Goal: Check status: Check status

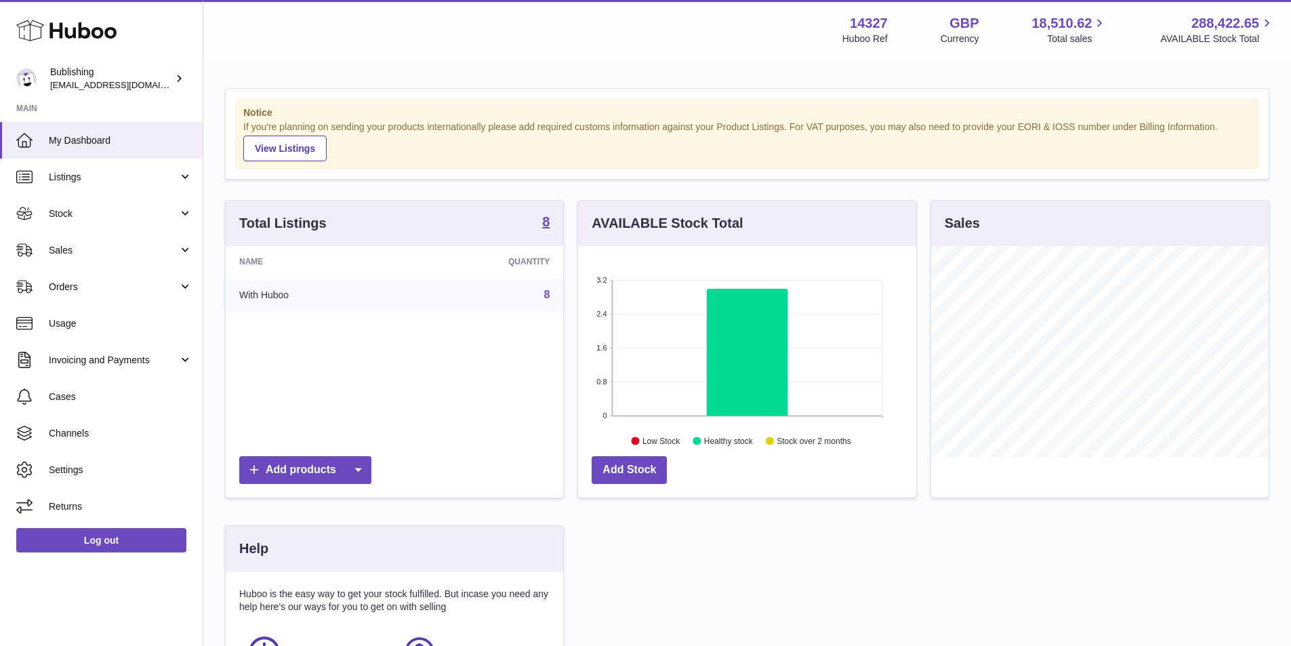
scroll to position [211, 338]
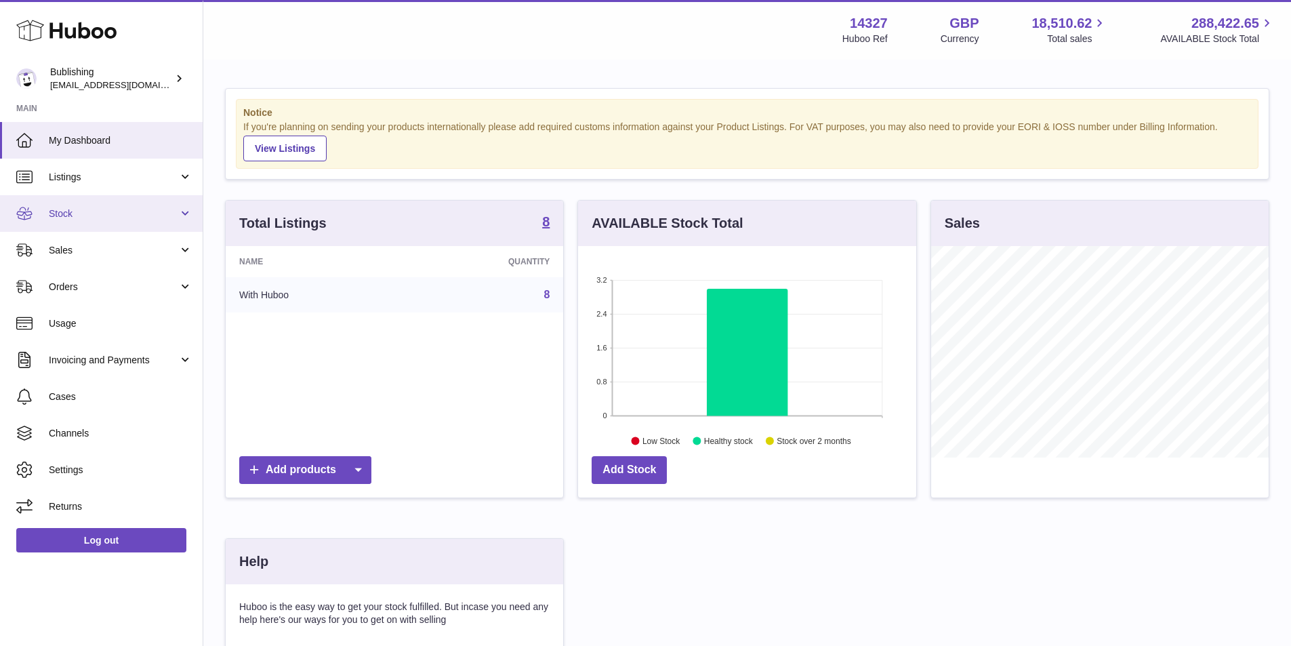
click at [177, 223] on link "Stock" at bounding box center [101, 213] width 203 height 37
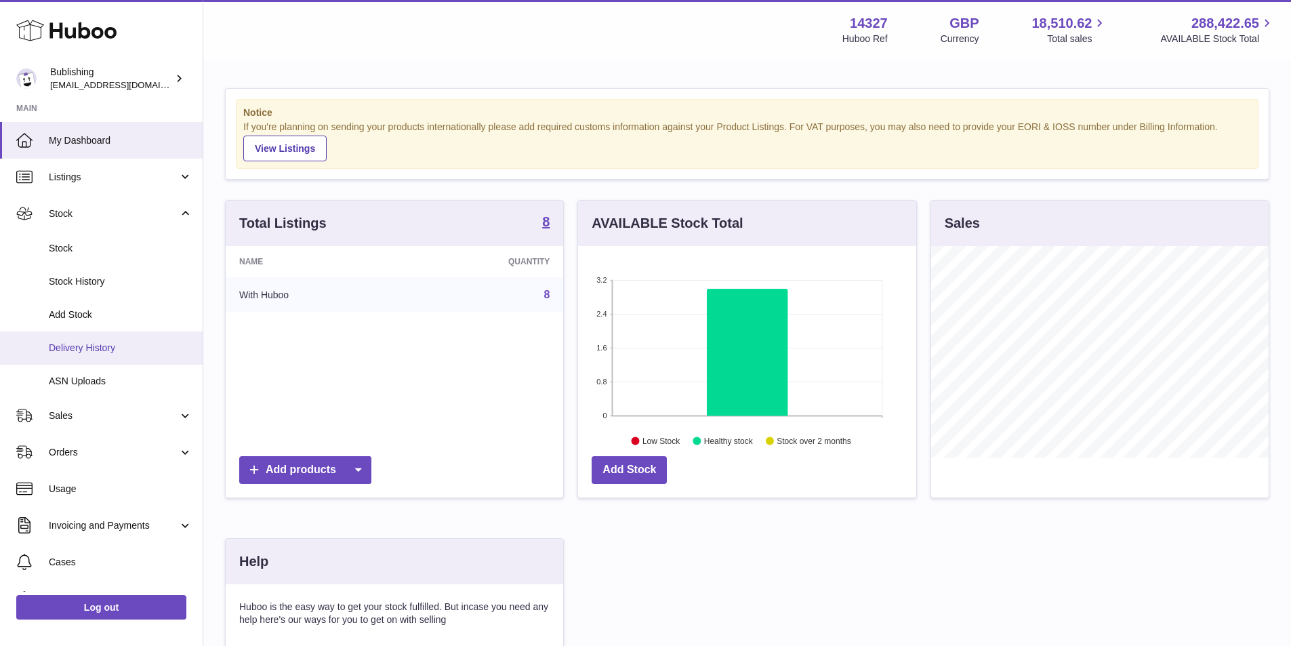
click at [131, 353] on span "Delivery History" at bounding box center [121, 347] width 144 height 13
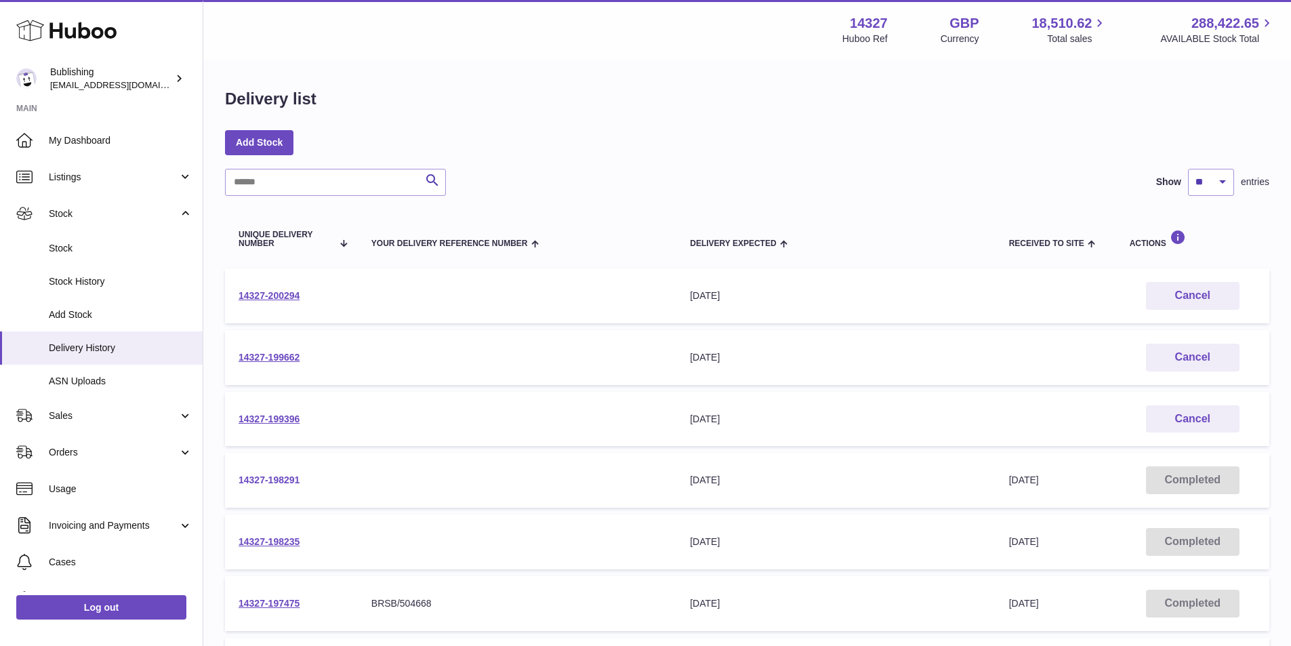
click at [270, 479] on link "14327-198291" at bounding box center [268, 479] width 61 height 11
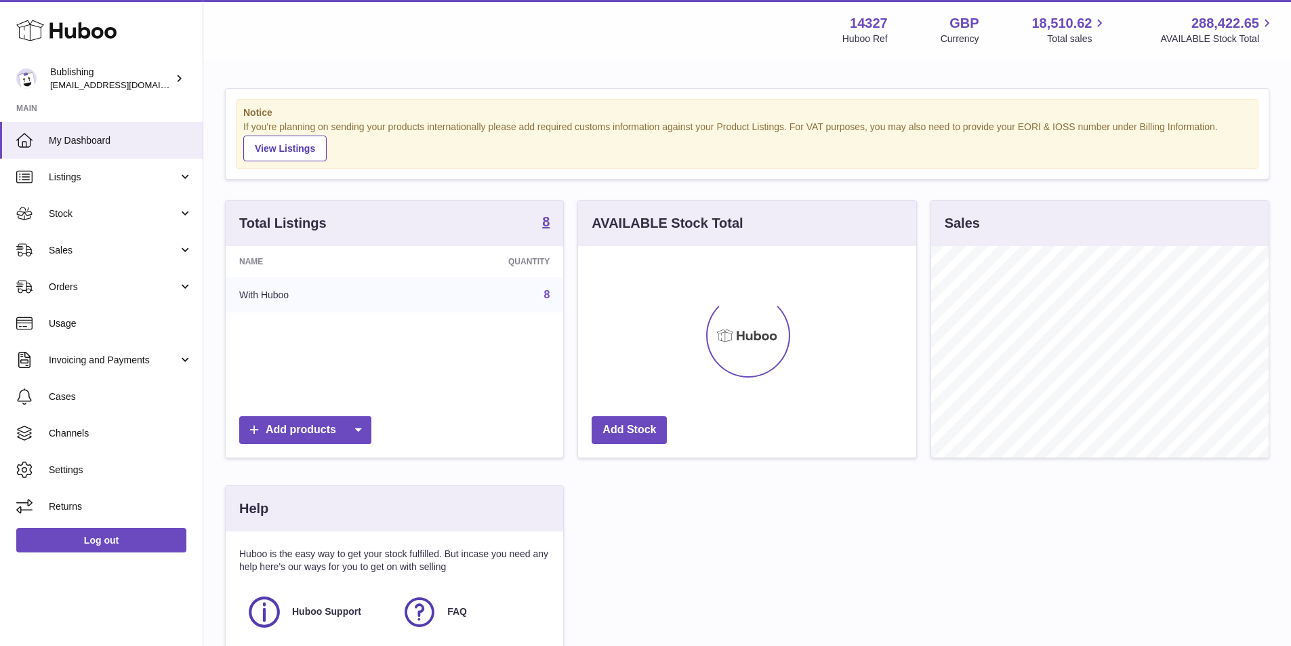
scroll to position [211, 338]
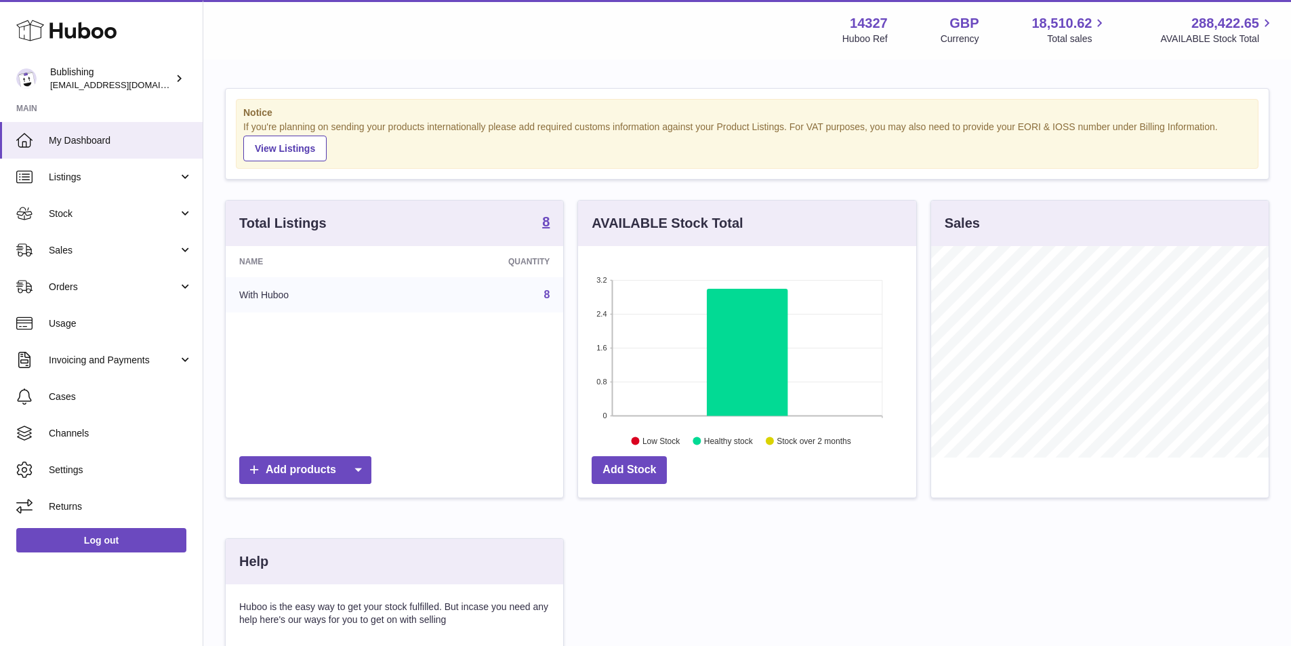
click at [726, 584] on div "Total Listings 8 Name Quantity With Huboo 8 Add products AVAILABLE Stock Total …" at bounding box center [746, 485] width 1057 height 570
